Goal: Answer question/provide support: Share knowledge or assist other users

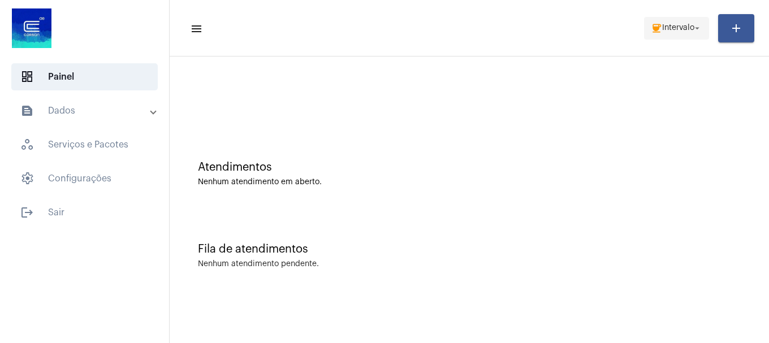
drag, startPoint x: 0, startPoint y: 0, endPoint x: 690, endPoint y: 29, distance: 690.1
click at [690, 29] on span "Intervalo" at bounding box center [678, 28] width 32 height 8
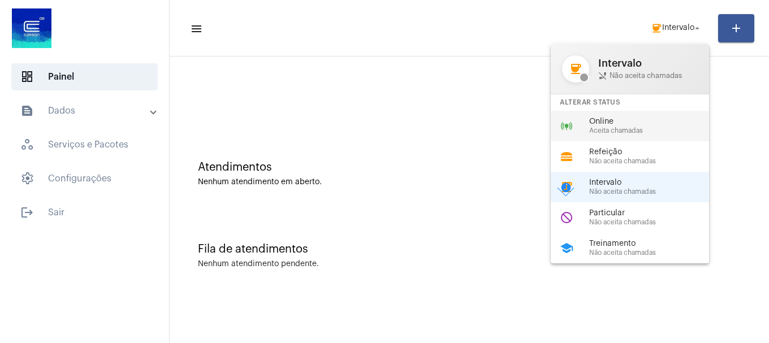
click at [661, 122] on span "Online" at bounding box center [653, 122] width 129 height 8
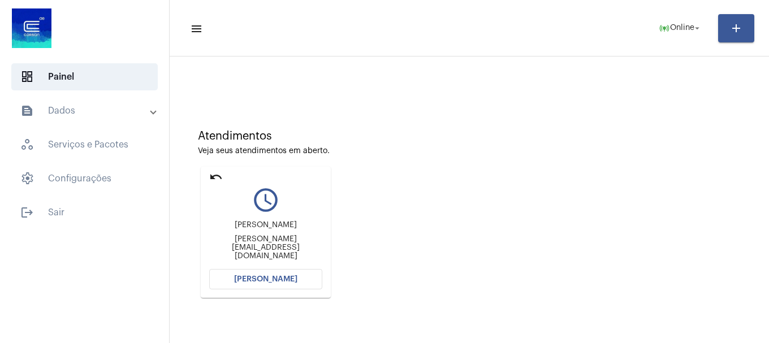
scroll to position [99, 0]
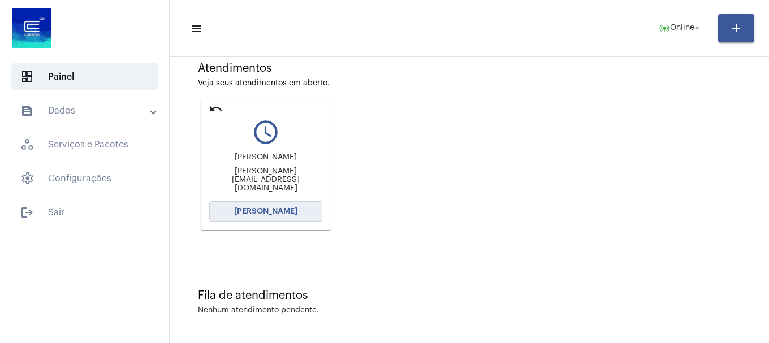
click at [296, 215] on button "[PERSON_NAME]" at bounding box center [265, 211] width 113 height 20
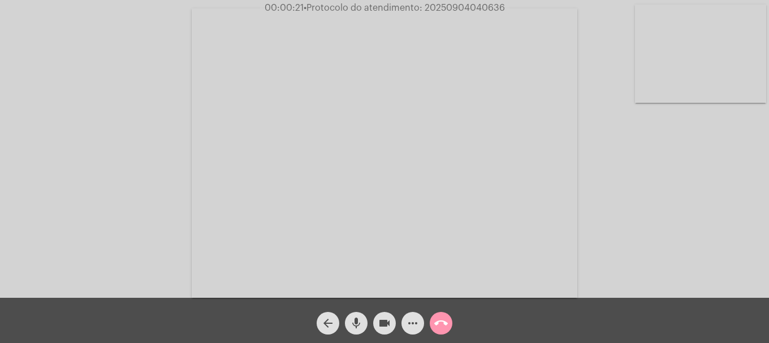
click at [690, 88] on video at bounding box center [700, 54] width 131 height 98
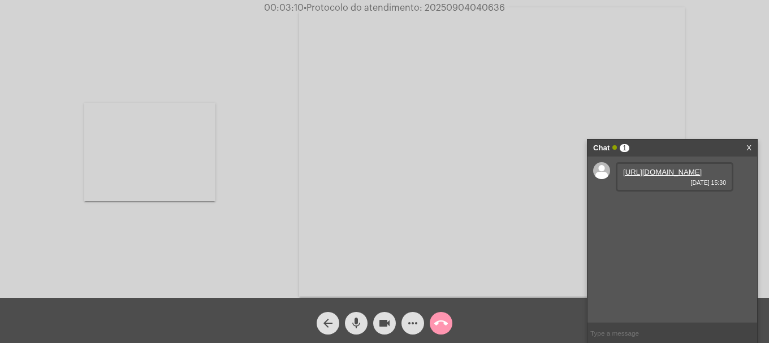
click at [664, 176] on link "[URL][DOMAIN_NAME]" at bounding box center [662, 172] width 79 height 8
drag, startPoint x: 683, startPoint y: 229, endPoint x: 723, endPoint y: 230, distance: 40.2
click at [723, 224] on div "DA CORSAN 00018591302 [DATE] 15:31" at bounding box center [675, 209] width 118 height 29
copy span "18591302"
click at [411, 314] on span "more_horiz" at bounding box center [413, 323] width 14 height 23
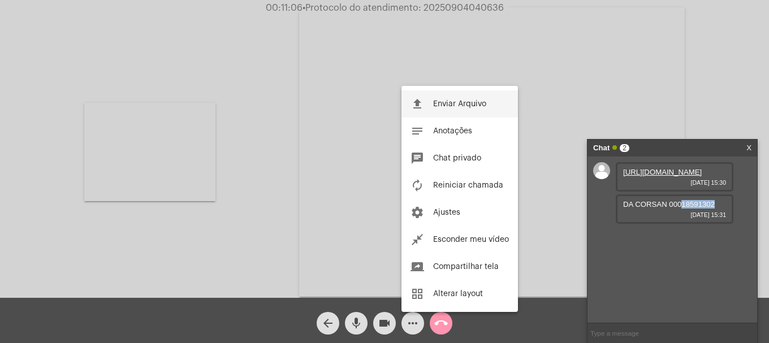
click at [473, 91] on button "file_upload Enviar Arquivo" at bounding box center [460, 104] width 117 height 27
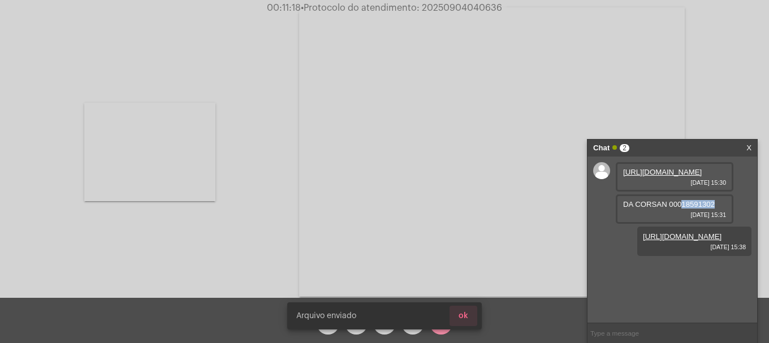
click at [466, 316] on span "ok" at bounding box center [464, 316] width 10 height 8
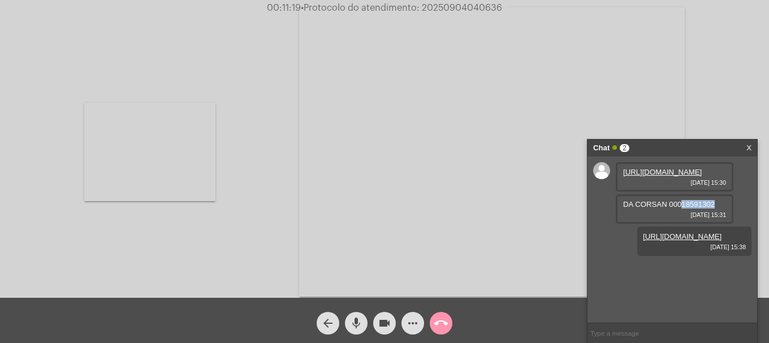
click at [412, 314] on span "more_horiz" at bounding box center [413, 323] width 14 height 23
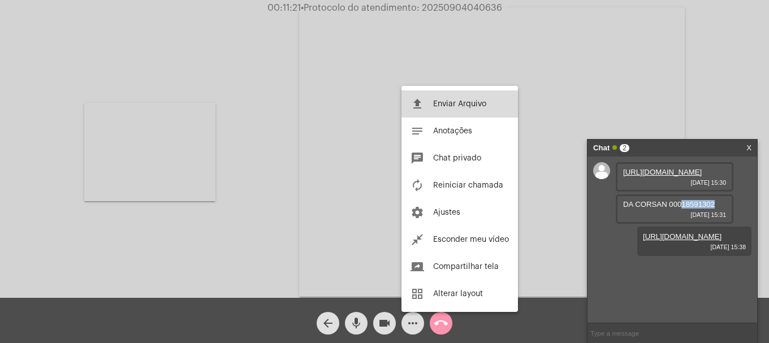
click at [458, 110] on button "file_upload Enviar Arquivo" at bounding box center [460, 104] width 117 height 27
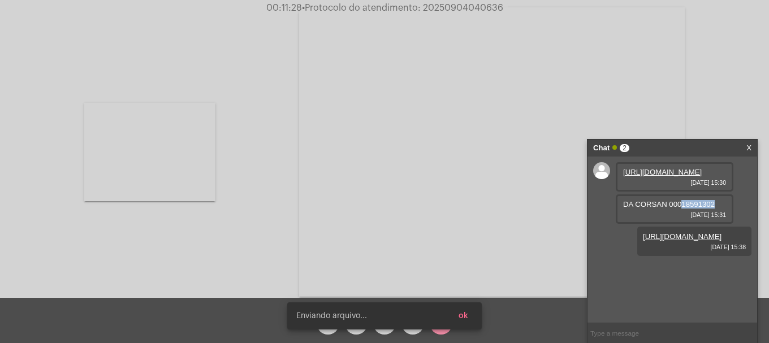
scroll to position [42, 0]
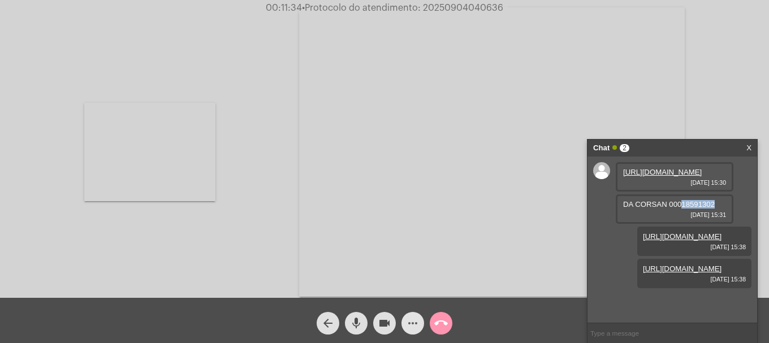
click at [411, 327] on mat-icon "more_horiz" at bounding box center [413, 324] width 14 height 14
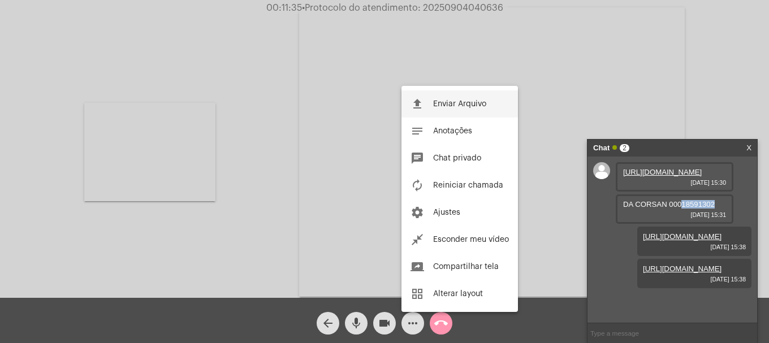
click at [466, 108] on button "file_upload Enviar Arquivo" at bounding box center [460, 104] width 117 height 27
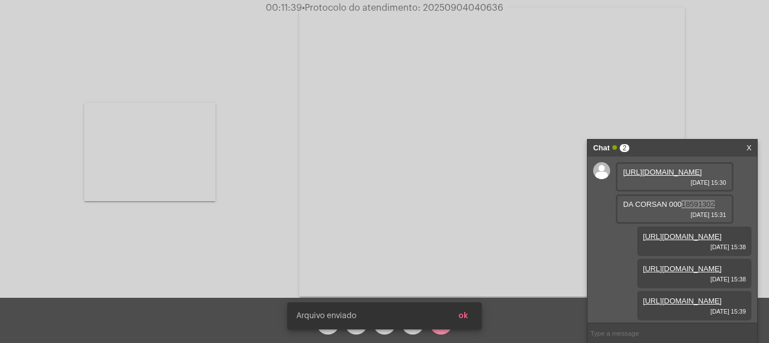
scroll to position [100, 0]
click at [464, 316] on span "ok" at bounding box center [464, 316] width 10 height 8
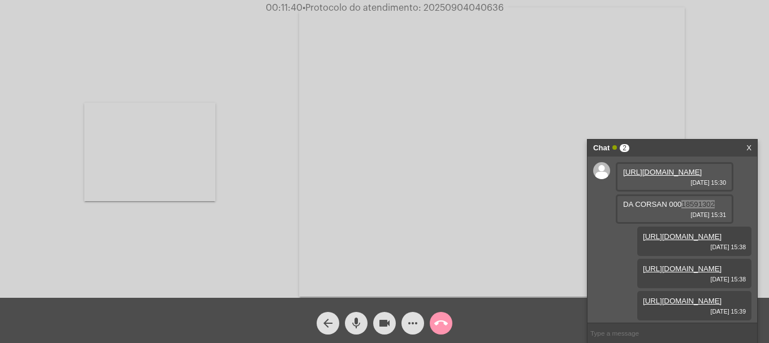
click at [416, 324] on mat-icon "more_horiz" at bounding box center [413, 324] width 14 height 14
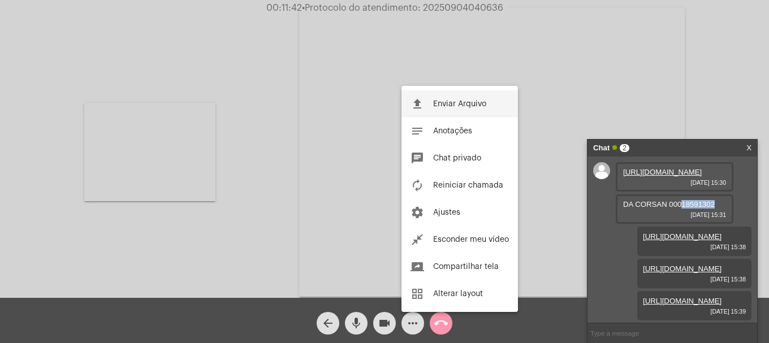
click at [473, 115] on button "file_upload Enviar Arquivo" at bounding box center [460, 104] width 117 height 27
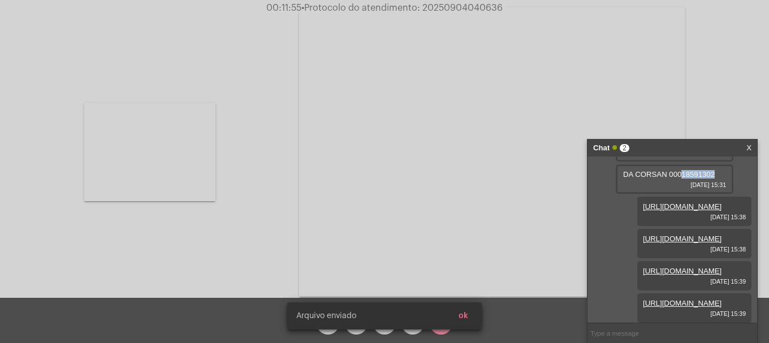
scroll to position [157, 0]
click at [465, 316] on span "ok" at bounding box center [464, 316] width 10 height 8
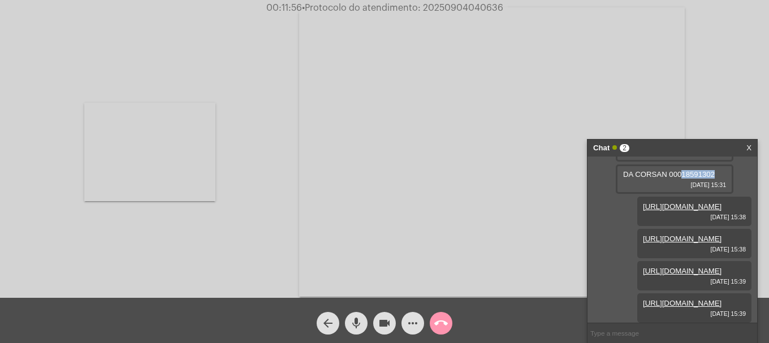
click at [415, 324] on mat-icon "more_horiz" at bounding box center [413, 324] width 14 height 14
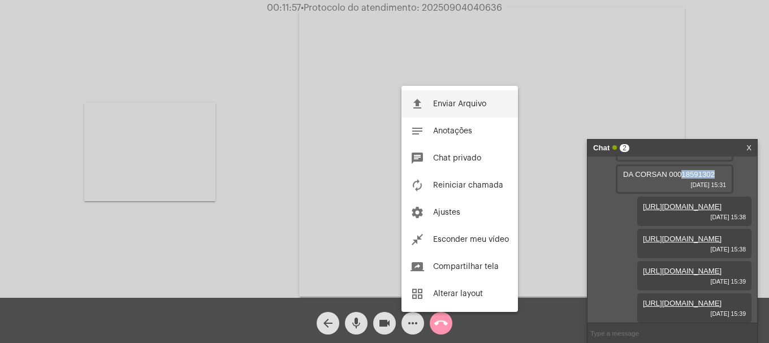
click at [471, 100] on span "Enviar Arquivo" at bounding box center [459, 104] width 53 height 8
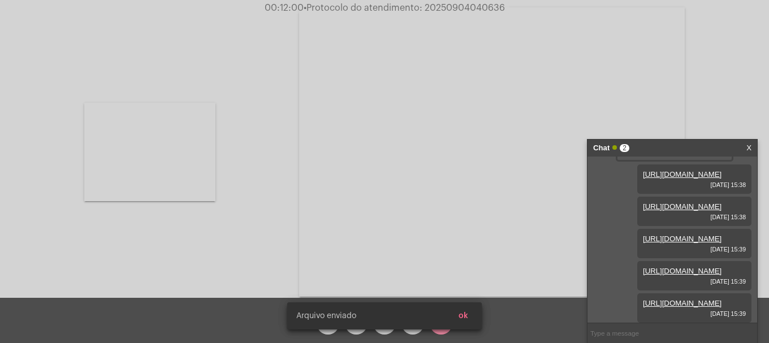
scroll to position [215, 0]
click at [460, 314] on span "ok" at bounding box center [464, 316] width 10 height 8
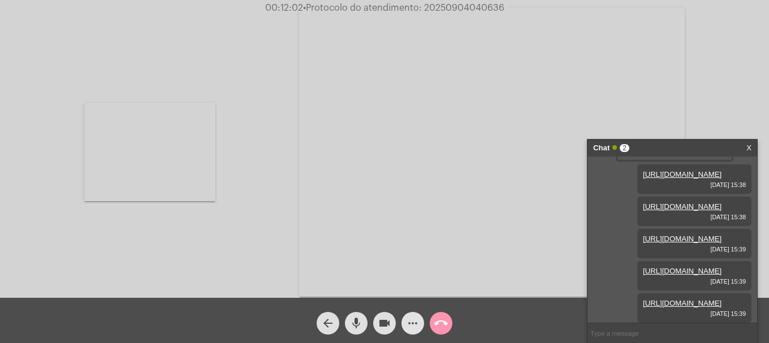
click at [406, 331] on span "more_horiz" at bounding box center [413, 323] width 14 height 23
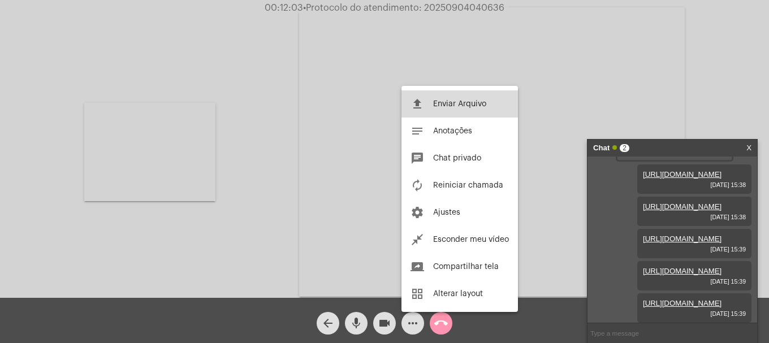
click at [473, 100] on button "file_upload Enviar Arquivo" at bounding box center [460, 104] width 117 height 27
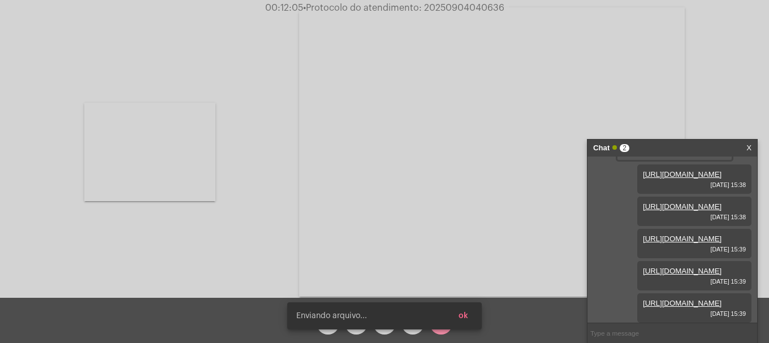
scroll to position [273, 0]
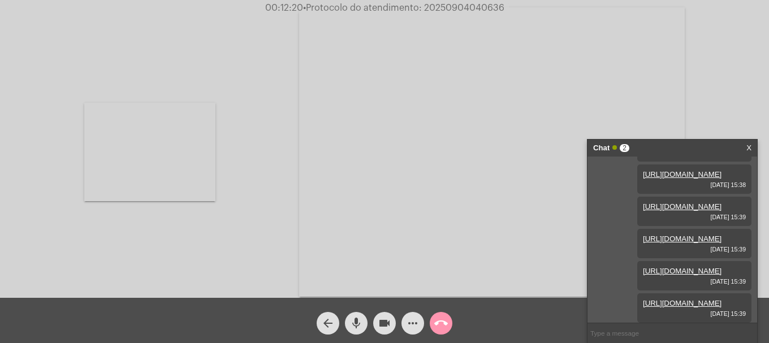
click at [117, 139] on video at bounding box center [149, 152] width 131 height 98
click at [387, 326] on mat-icon "videocam" at bounding box center [385, 324] width 14 height 14
click at [387, 326] on mat-icon "videocam_off" at bounding box center [385, 324] width 14 height 14
drag, startPoint x: 686, startPoint y: 301, endPoint x: 718, endPoint y: 301, distance: 32.2
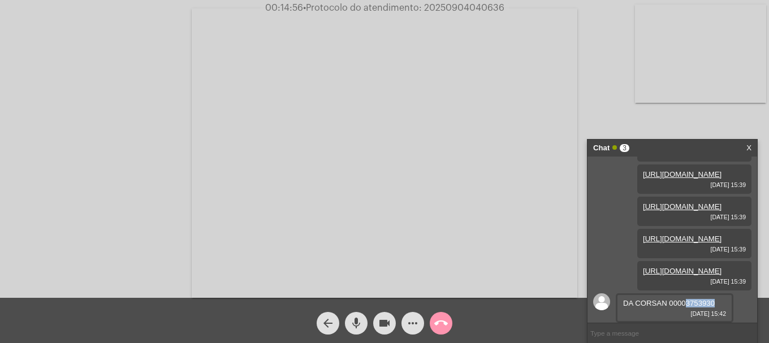
click at [718, 301] on div "DA CORSAN 00003753930 [DATE] 15:42" at bounding box center [675, 308] width 118 height 29
copy span "3753930"
click at [415, 325] on mat-icon "more_horiz" at bounding box center [413, 324] width 14 height 14
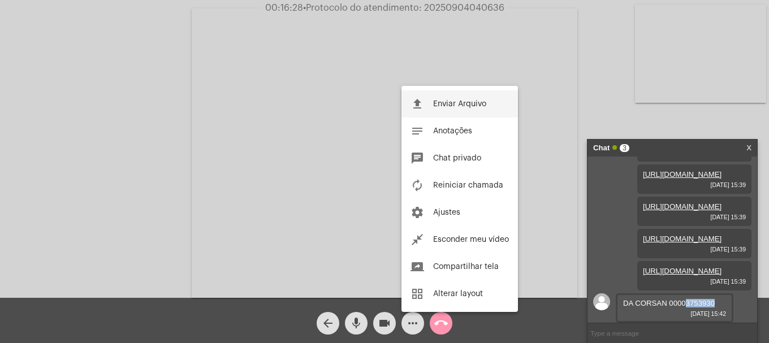
click at [434, 117] on button "file_upload Enviar Arquivo" at bounding box center [460, 104] width 117 height 27
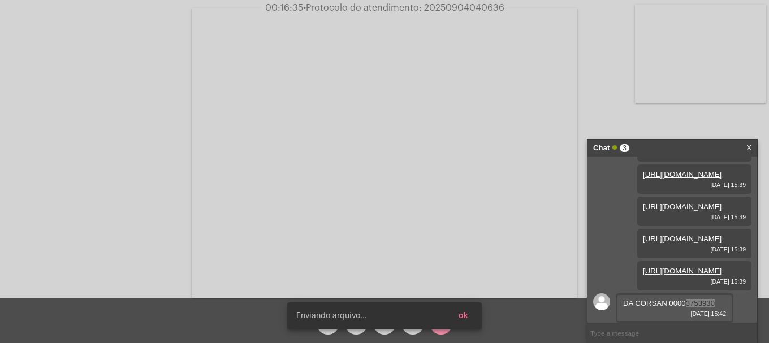
scroll to position [363, 0]
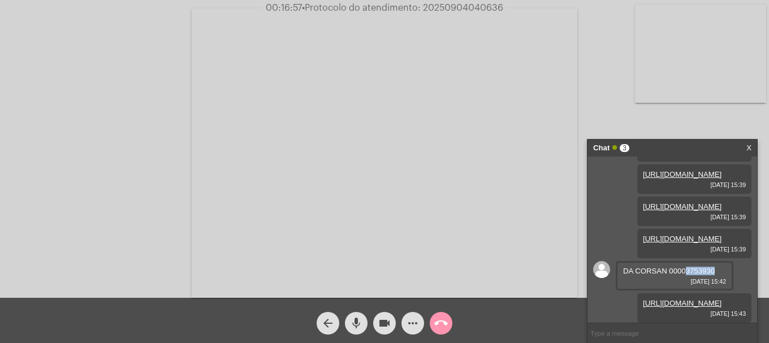
click at [361, 324] on mat-icon "mic" at bounding box center [357, 324] width 14 height 14
click at [365, 326] on button "mic_off" at bounding box center [356, 323] width 23 height 23
click at [363, 325] on button "mic" at bounding box center [356, 323] width 23 height 23
click at [390, 330] on mat-icon "videocam" at bounding box center [385, 324] width 14 height 14
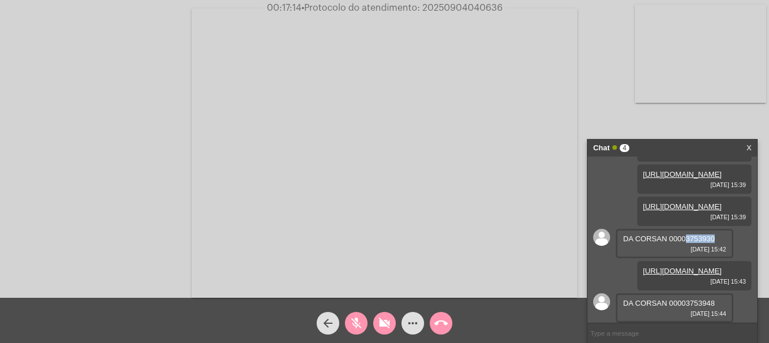
scroll to position [395, 0]
click at [390, 330] on mat-icon "videocam_off" at bounding box center [385, 324] width 14 height 14
click at [363, 326] on button "mic_off" at bounding box center [356, 323] width 23 height 23
drag, startPoint x: 687, startPoint y: 303, endPoint x: 716, endPoint y: 301, distance: 29.5
click at [716, 301] on div "DA CORSAN 00003753948 [DATE] 15:44" at bounding box center [675, 308] width 118 height 29
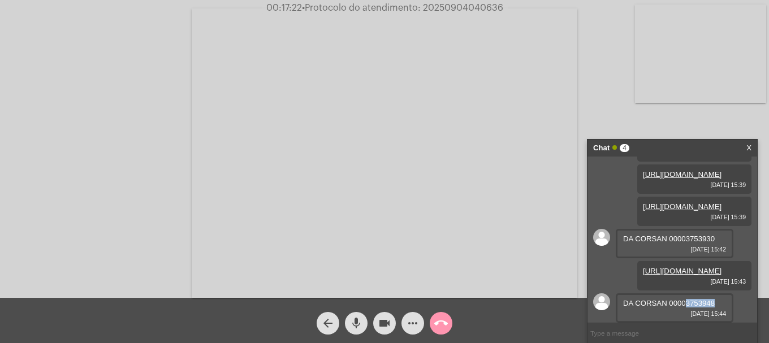
copy span "3753948"
click at [419, 319] on mat-icon "more_horiz" at bounding box center [413, 324] width 14 height 14
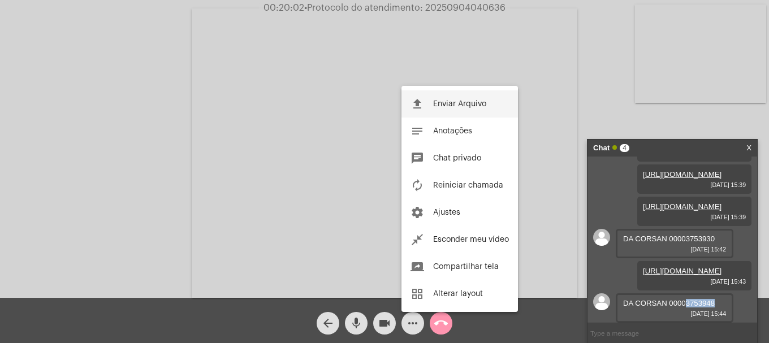
click at [454, 105] on span "Enviar Arquivo" at bounding box center [459, 104] width 53 height 8
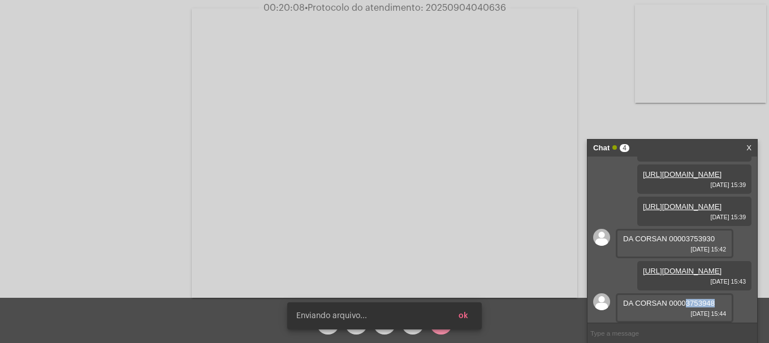
scroll to position [453, 0]
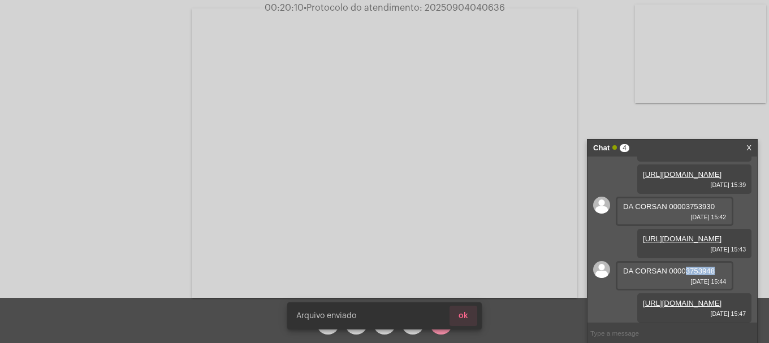
click at [462, 319] on span "ok" at bounding box center [464, 316] width 10 height 8
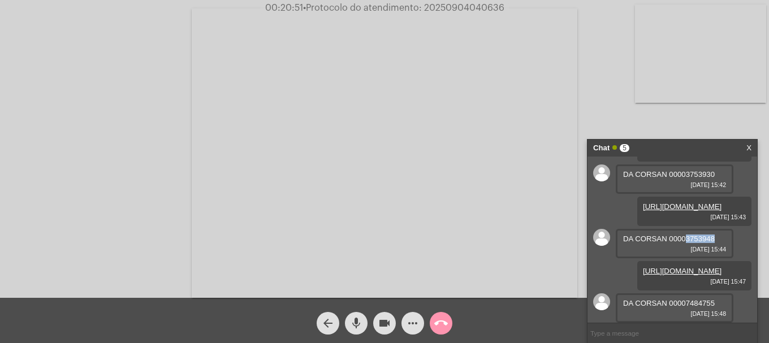
scroll to position [485, 0]
drag, startPoint x: 686, startPoint y: 302, endPoint x: 717, endPoint y: 299, distance: 31.3
click at [717, 299] on div "DA CORSAN 00007484755 [DATE] 15:48" at bounding box center [675, 308] width 118 height 29
copy span "7484755"
click at [410, 324] on mat-icon "more_horiz" at bounding box center [413, 324] width 14 height 14
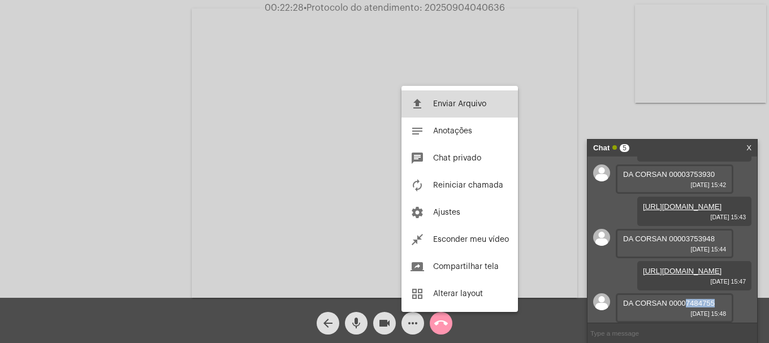
click at [417, 100] on mat-icon "file_upload" at bounding box center [418, 104] width 14 height 14
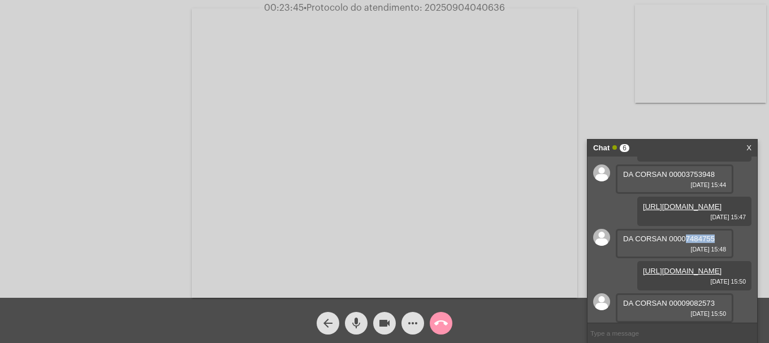
scroll to position [575, 0]
drag, startPoint x: 686, startPoint y: 300, endPoint x: 718, endPoint y: 300, distance: 32.2
click at [718, 300] on div "DA CORSAN 00009082573 [DATE] 15:50" at bounding box center [675, 308] width 118 height 29
copy span "9082573"
click at [361, 326] on mat-icon "mic" at bounding box center [357, 324] width 14 height 14
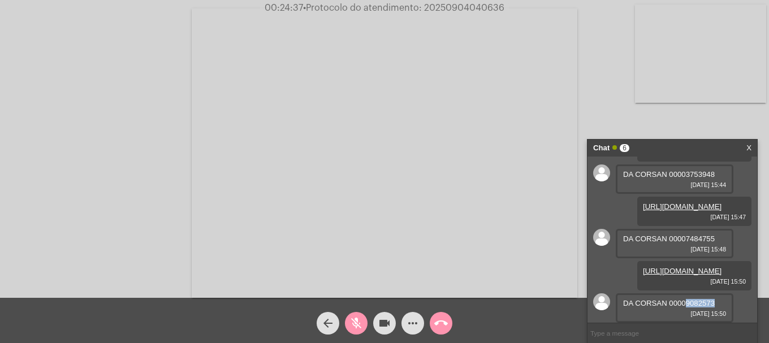
click at [357, 329] on mat-icon "mic_off" at bounding box center [357, 324] width 14 height 14
click at [420, 326] on button "more_horiz" at bounding box center [413, 323] width 23 height 23
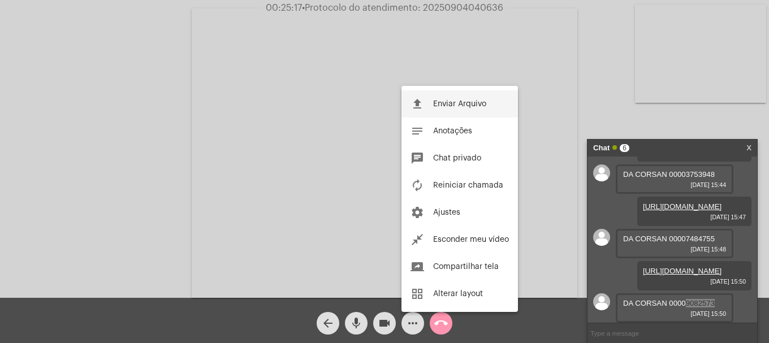
click at [422, 113] on button "file_upload Enviar Arquivo" at bounding box center [460, 104] width 117 height 27
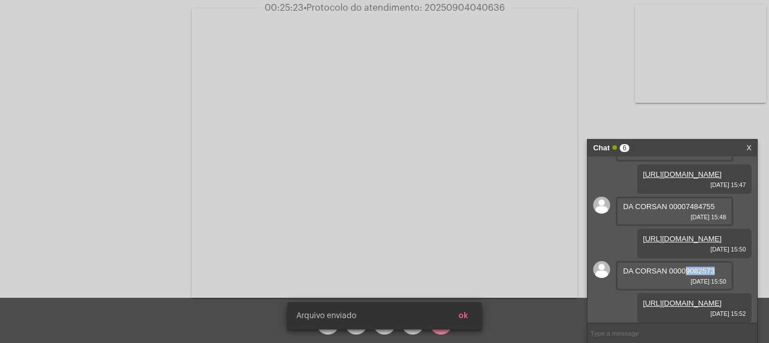
scroll to position [632, 0]
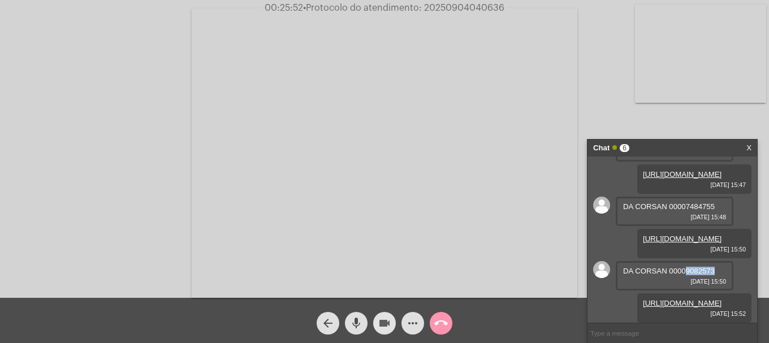
click at [381, 326] on mat-icon "videocam" at bounding box center [385, 324] width 14 height 14
click at [352, 323] on mat-icon "mic" at bounding box center [357, 324] width 14 height 14
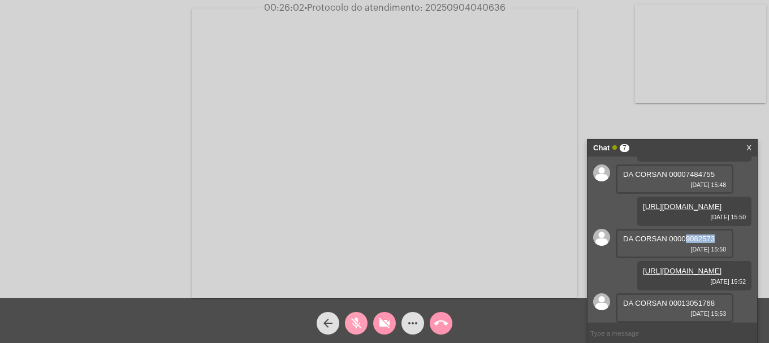
click at [364, 322] on button "mic_off" at bounding box center [356, 323] width 23 height 23
click at [378, 323] on mat-icon "videocam_off" at bounding box center [385, 324] width 14 height 14
click at [379, 323] on mat-icon "videocam" at bounding box center [385, 324] width 14 height 14
click at [363, 325] on button "mic" at bounding box center [356, 323] width 23 height 23
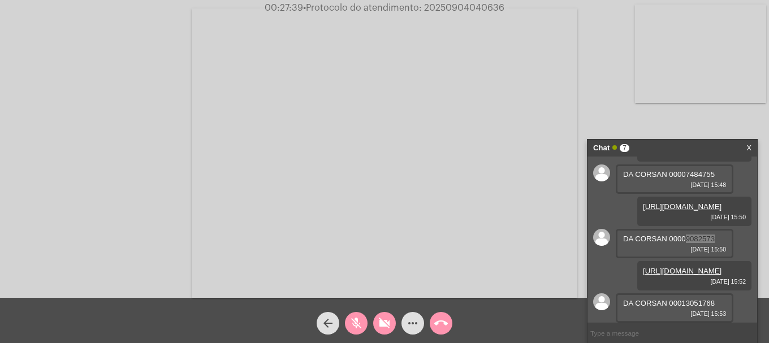
click at [387, 321] on mat-icon "videocam_off" at bounding box center [385, 324] width 14 height 14
click at [360, 321] on mat-icon "mic_off" at bounding box center [357, 324] width 14 height 14
click at [360, 321] on mat-icon "mic" at bounding box center [357, 324] width 14 height 14
click at [360, 321] on mat-icon "mic_off" at bounding box center [357, 324] width 14 height 14
drag, startPoint x: 683, startPoint y: 304, endPoint x: 712, endPoint y: 304, distance: 28.3
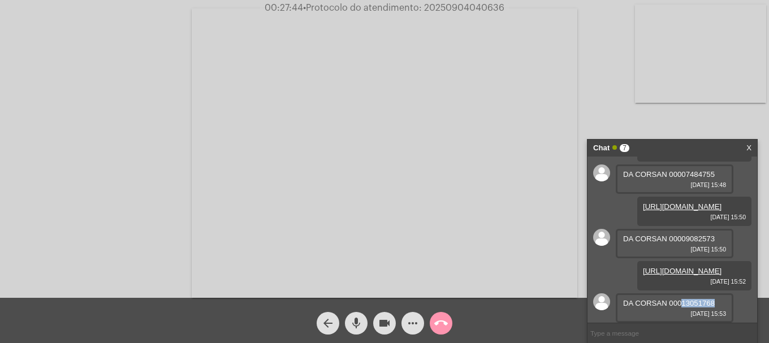
click at [715, 303] on span "DA CORSAN 00013051768" at bounding box center [669, 303] width 92 height 8
copy span "13051768"
click at [419, 328] on mat-icon "more_horiz" at bounding box center [413, 324] width 14 height 14
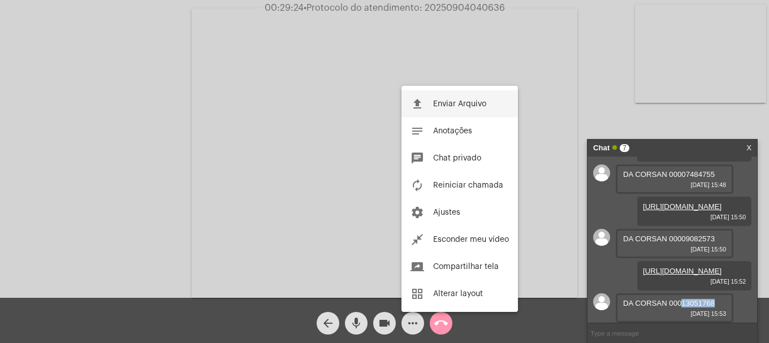
click at [441, 109] on button "file_upload Enviar Arquivo" at bounding box center [460, 104] width 117 height 27
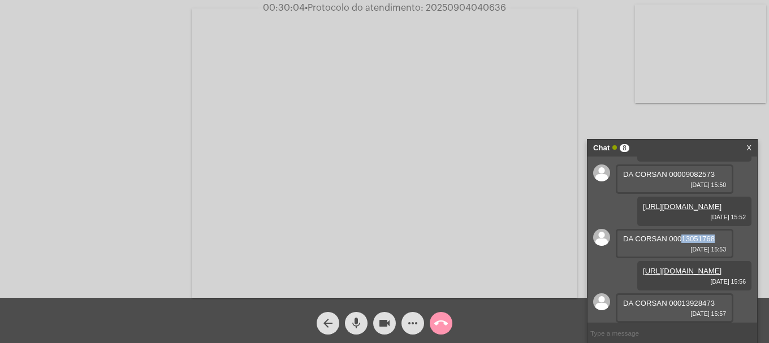
scroll to position [755, 0]
drag, startPoint x: 684, startPoint y: 302, endPoint x: 724, endPoint y: 303, distance: 39.6
click at [724, 303] on div "DA CORSAN 00013928473 [DATE] 15:57" at bounding box center [675, 308] width 118 height 29
copy span "13928473"
click at [416, 320] on mat-icon "more_horiz" at bounding box center [413, 324] width 14 height 14
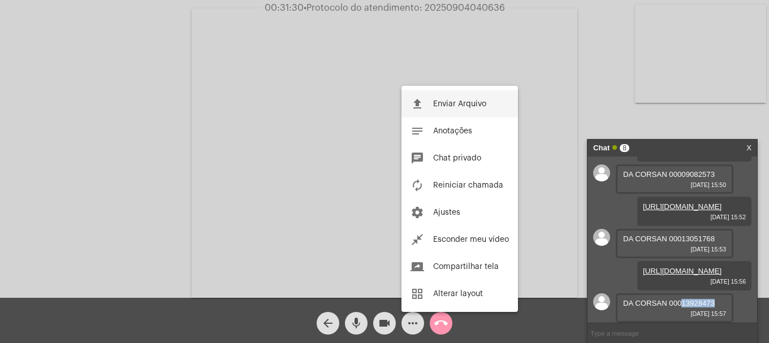
click at [434, 111] on button "file_upload Enviar Arquivo" at bounding box center [460, 104] width 117 height 27
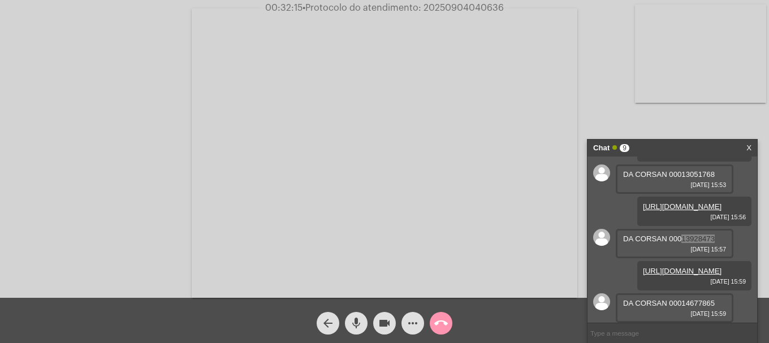
scroll to position [844, 0]
drag, startPoint x: 683, startPoint y: 301, endPoint x: 725, endPoint y: 301, distance: 41.9
click at [725, 301] on div "DA CORSAN 00014677865 [DATE] 15:59" at bounding box center [675, 308] width 118 height 29
copy span "14677865"
click at [412, 325] on mat-icon "more_horiz" at bounding box center [413, 324] width 14 height 14
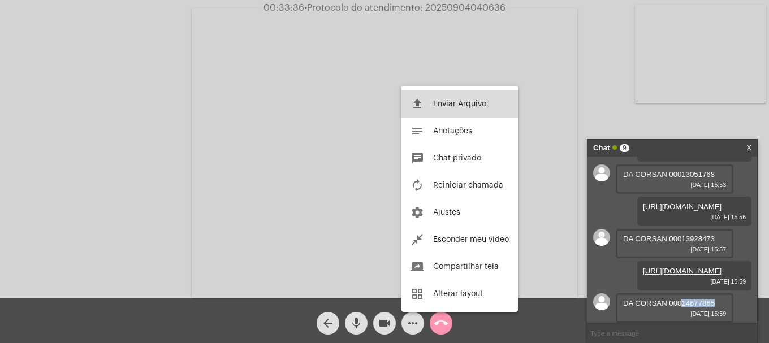
click at [432, 96] on button "file_upload Enviar Arquivo" at bounding box center [460, 104] width 117 height 27
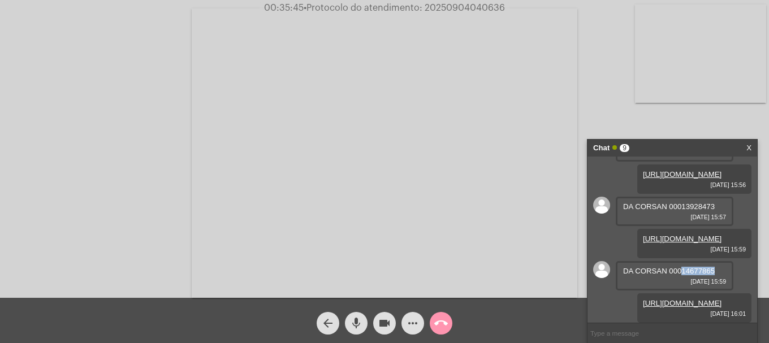
scroll to position [902, 0]
drag, startPoint x: 278, startPoint y: 12, endPoint x: 291, endPoint y: 12, distance: 13.0
click at [291, 12] on span "00:35:59 • Protocolo do atendimento: 20250904040636" at bounding box center [385, 7] width 250 height 11
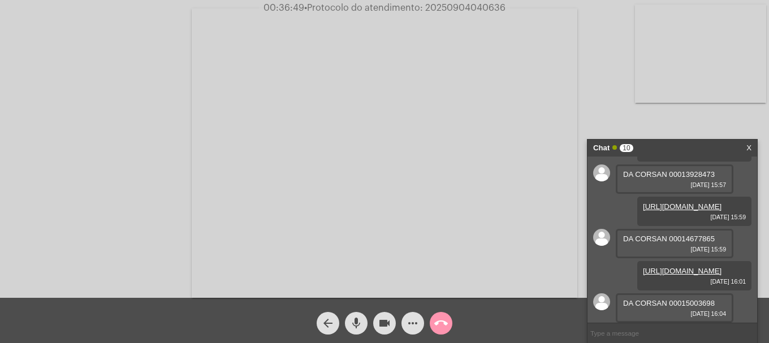
scroll to position [934, 0]
drag, startPoint x: 683, startPoint y: 304, endPoint x: 722, endPoint y: 303, distance: 39.6
click at [722, 303] on div "DA CORSAN 00015003698 [DATE] 16:04" at bounding box center [675, 308] width 118 height 29
copy span "15003698"
click at [407, 324] on mat-icon "more_horiz" at bounding box center [413, 324] width 14 height 14
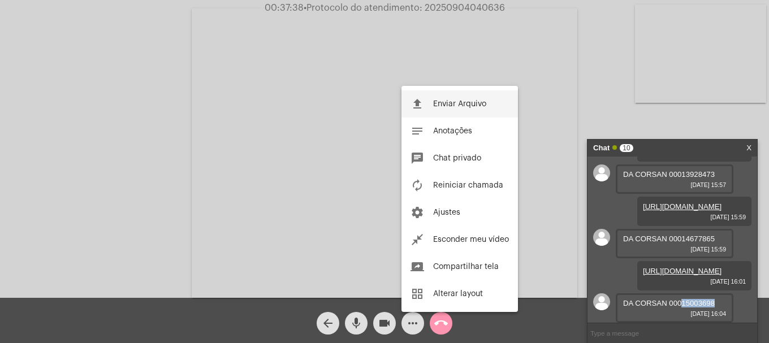
click at [437, 103] on span "Enviar Arquivo" at bounding box center [459, 104] width 53 height 8
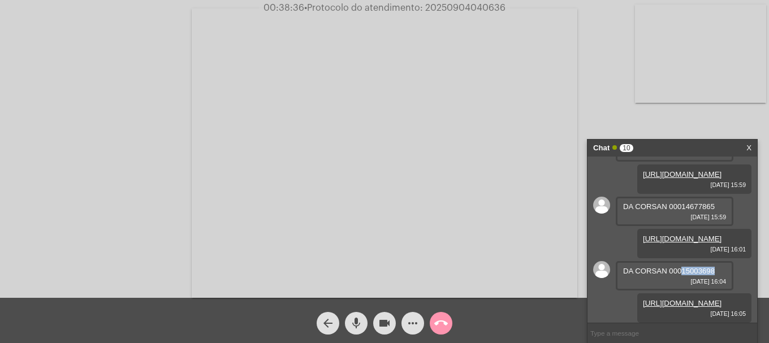
scroll to position [1024, 0]
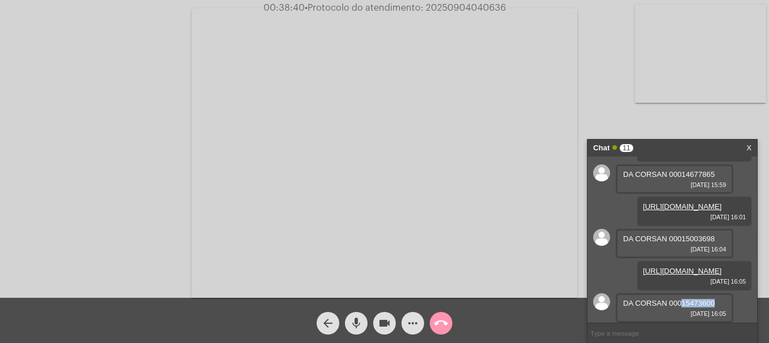
drag, startPoint x: 683, startPoint y: 302, endPoint x: 716, endPoint y: 302, distance: 32.2
click at [716, 302] on div "DA CORSAN 00015473600 [DATE] 16:05" at bounding box center [675, 308] width 118 height 29
click at [417, 325] on mat-icon "more_horiz" at bounding box center [413, 324] width 14 height 14
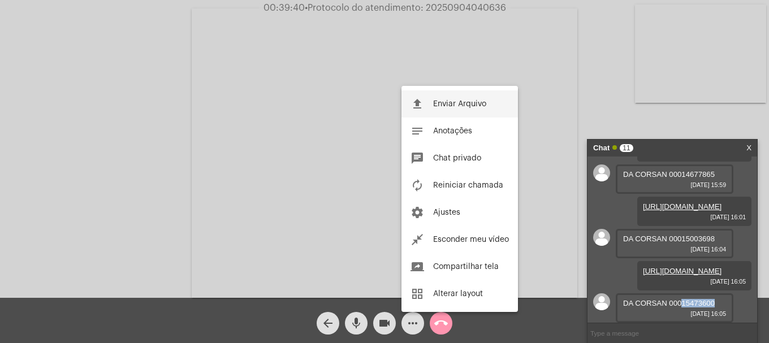
click at [421, 103] on mat-icon "file_upload" at bounding box center [418, 104] width 14 height 14
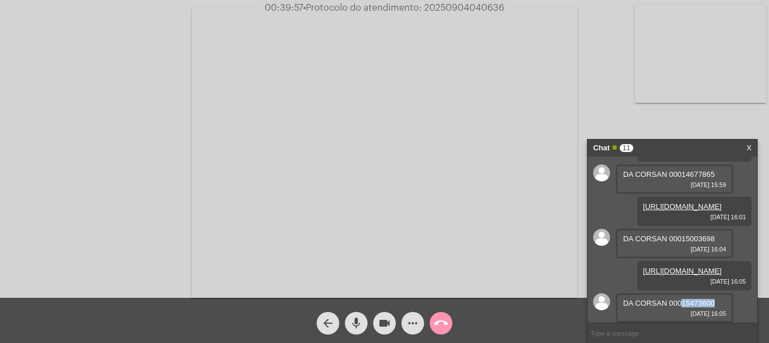
click at [407, 320] on mat-icon "more_horiz" at bounding box center [413, 324] width 14 height 14
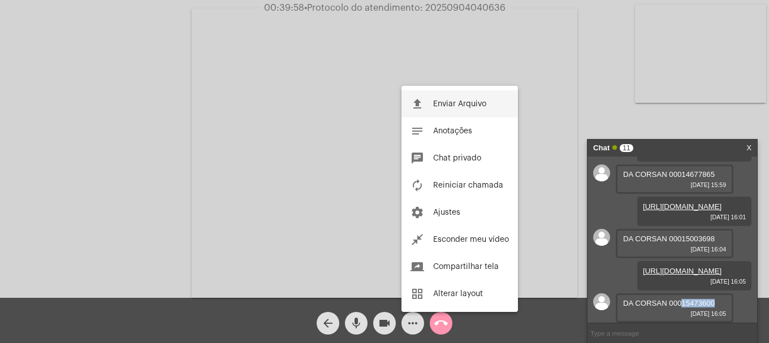
click at [450, 110] on button "file_upload Enviar Arquivo" at bounding box center [460, 104] width 117 height 27
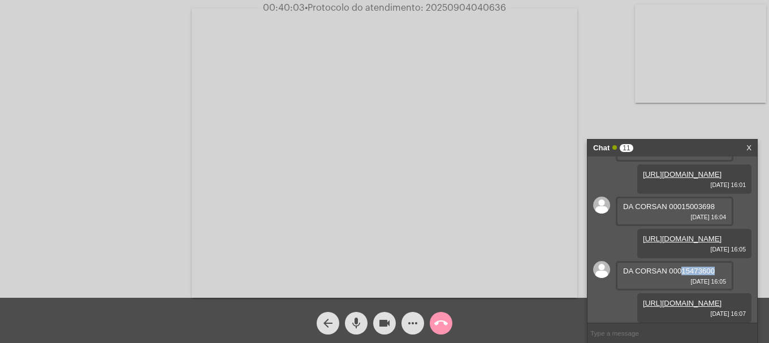
scroll to position [1082, 0]
click at [439, 5] on span "• Protocolo do atendimento: 20250904040636" at bounding box center [404, 7] width 201 height 9
click at [662, 338] on input "text" at bounding box center [673, 334] width 170 height 20
paste input "20250904040636"
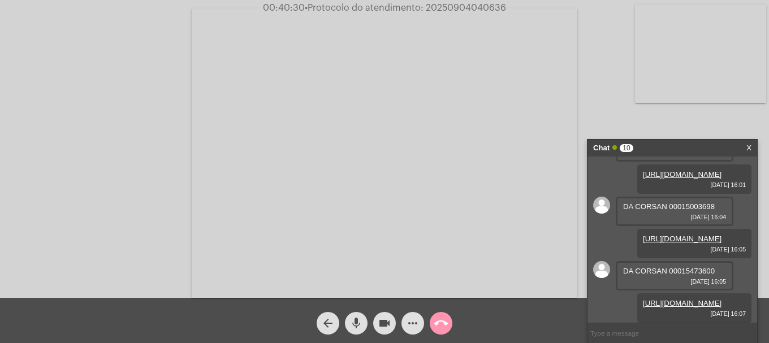
type input "20250904040636"
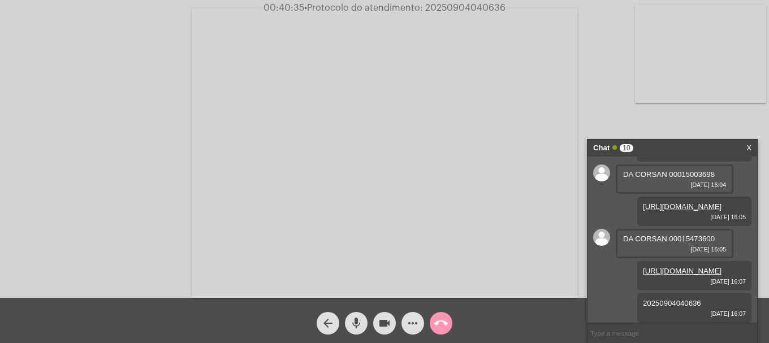
scroll to position [1114, 0]
click at [446, 318] on mat-icon "call_end" at bounding box center [441, 324] width 14 height 14
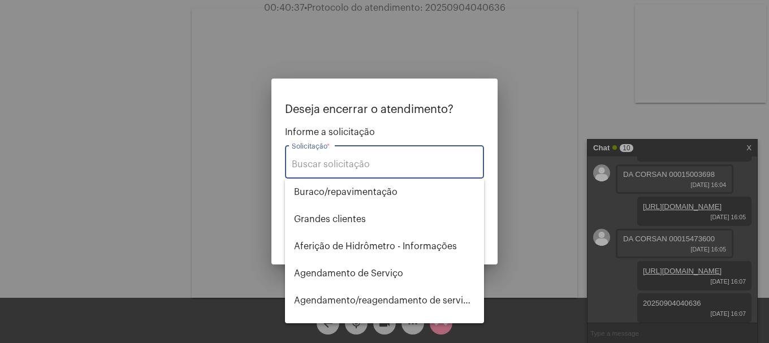
click at [430, 167] on input "Solicitação *" at bounding box center [385, 165] width 186 height 10
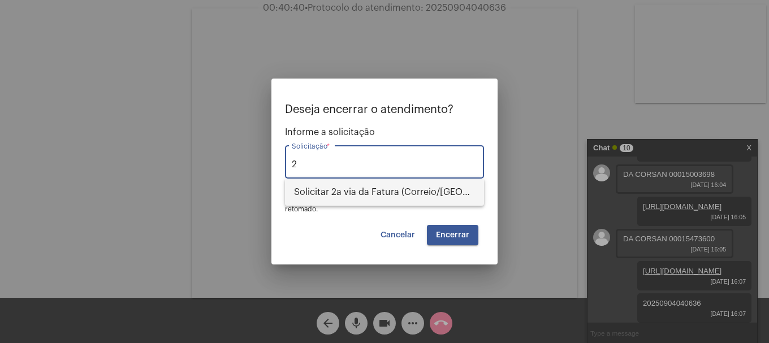
click at [416, 200] on span "Solicitar 2a via da Fatura (Correio/[GEOGRAPHIC_DATA]/Email)" at bounding box center [384, 192] width 181 height 27
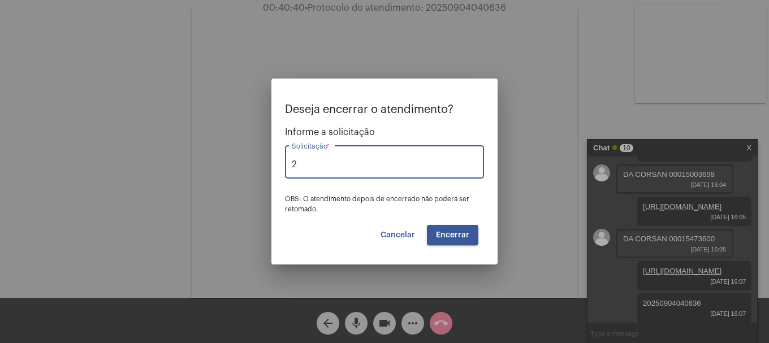
type input "Solicitar 2a via da Fatura (Correio/[GEOGRAPHIC_DATA]/Email)"
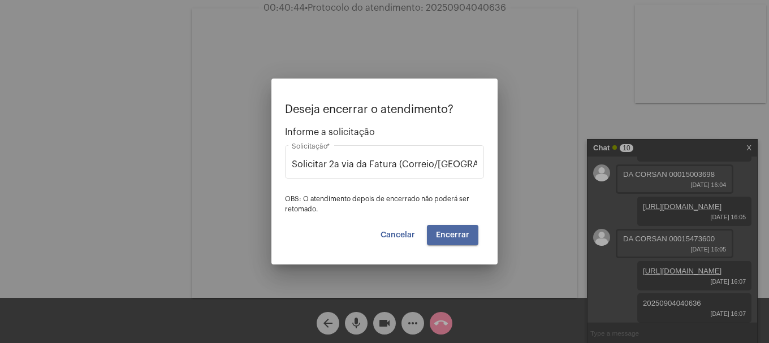
click at [438, 236] on span "Encerrar" at bounding box center [452, 235] width 33 height 8
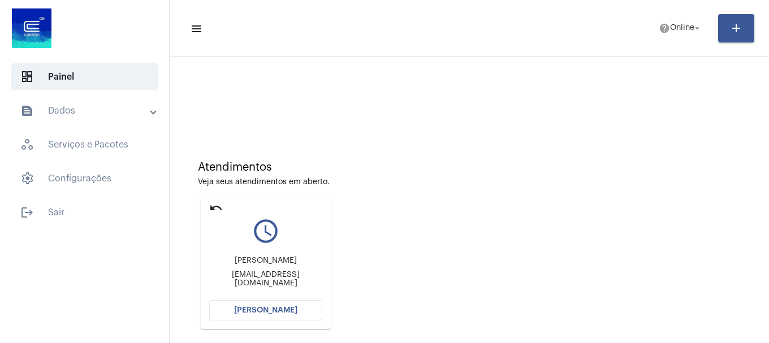
click at [281, 309] on span "[PERSON_NAME]" at bounding box center [265, 311] width 63 height 8
